Goal: Use online tool/utility: Utilize a website feature to perform a specific function

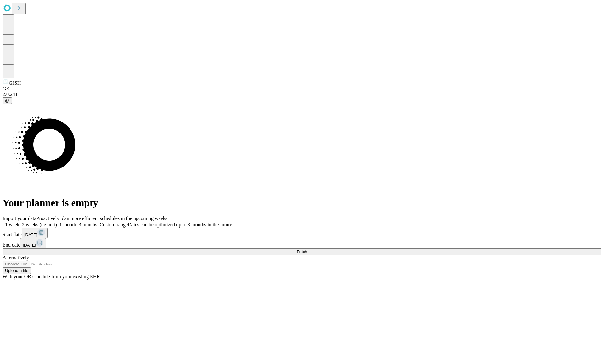
click at [307, 249] on span "Fetch" at bounding box center [301, 251] width 10 height 5
